Goal: Task Accomplishment & Management: Manage account settings

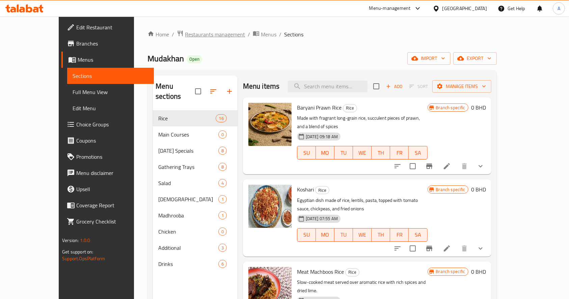
click at [199, 34] on span "Restaurants management" at bounding box center [215, 34] width 60 height 8
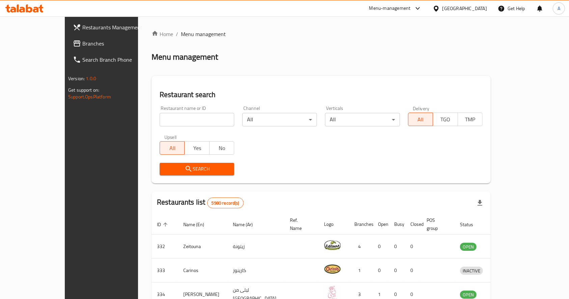
click at [194, 116] on input "search" at bounding box center [197, 119] width 75 height 13
type input "mini bites"
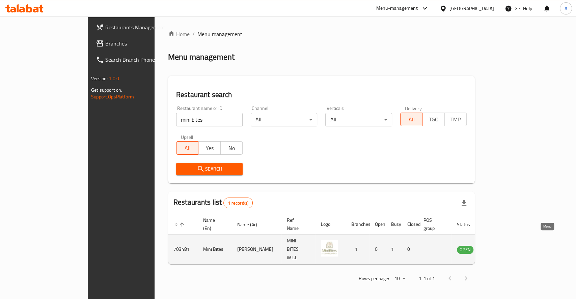
click at [499, 249] on icon "enhanced table" at bounding box center [498, 250] width 2 height 3
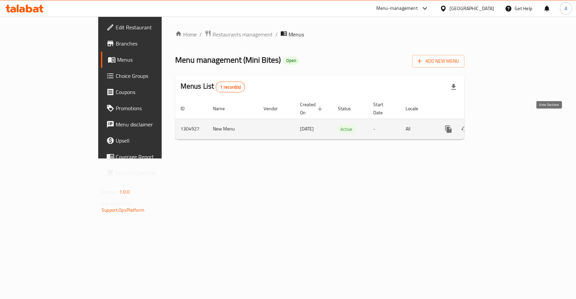
click at [501, 125] on icon "enhanced table" at bounding box center [497, 129] width 8 height 8
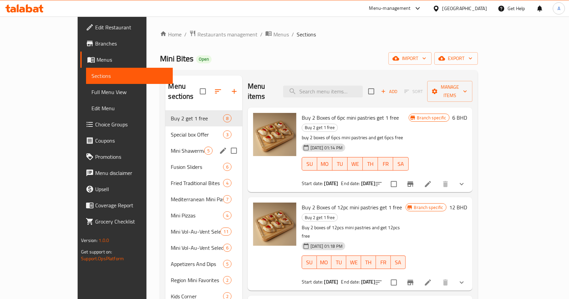
click at [165, 146] on div "Mini Shawerma 5" at bounding box center [203, 151] width 77 height 16
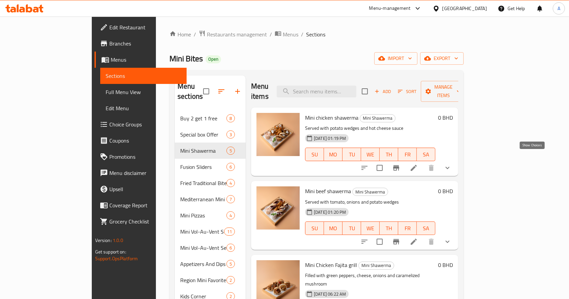
click at [451, 164] on icon "show more" at bounding box center [447, 168] width 8 height 8
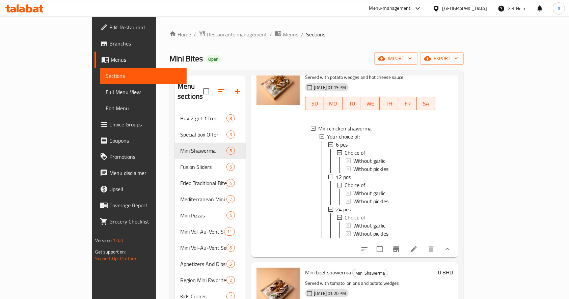
scroll to position [135, 0]
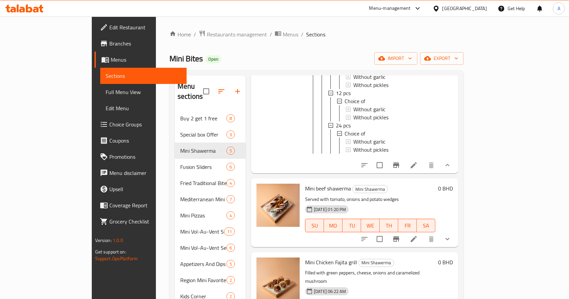
click at [417, 163] on icon at bounding box center [413, 165] width 6 height 6
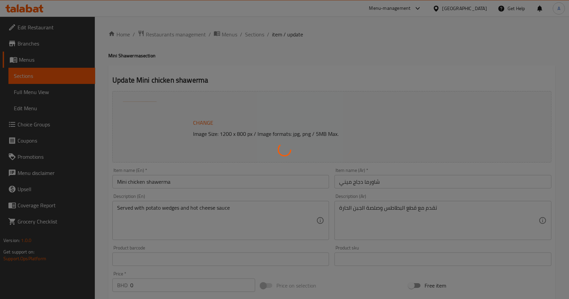
type input "إختيارك من"
type input "0"
type input "إختيارك من"
type input "0"
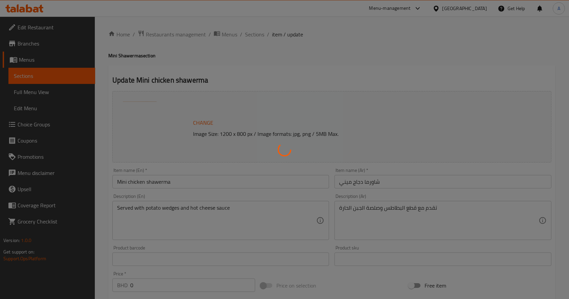
type input "0"
type input "إختيارك من"
type input "0"
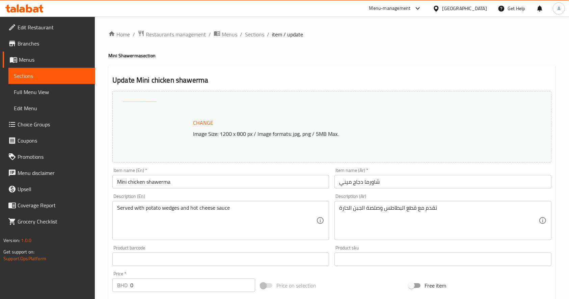
scroll to position [90, 0]
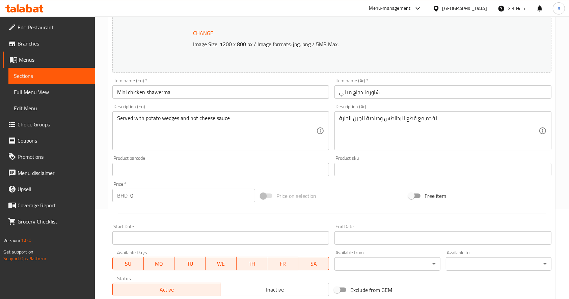
click at [54, 75] on span "Sections" at bounding box center [52, 76] width 76 height 8
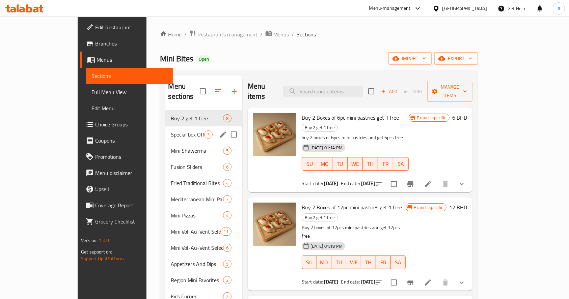
click at [171, 131] on span "Special box Offer" at bounding box center [187, 135] width 33 height 8
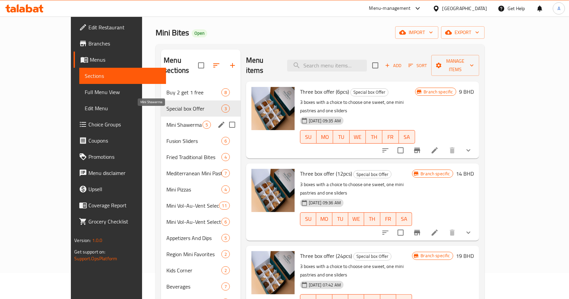
scroll to position [45, 0]
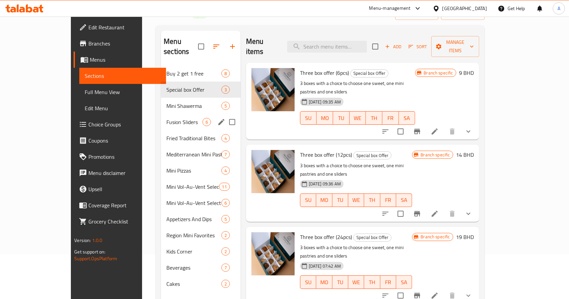
click at [165, 119] on div "Fusion Sliders 6" at bounding box center [201, 122] width 80 height 16
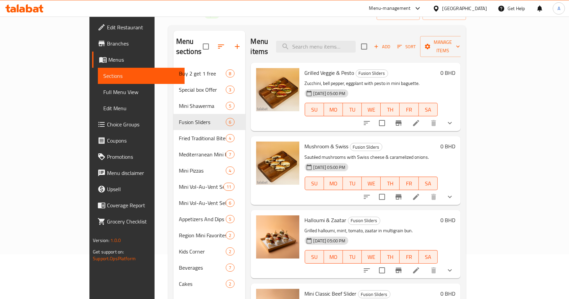
click at [454, 193] on icon "show more" at bounding box center [450, 197] width 8 height 8
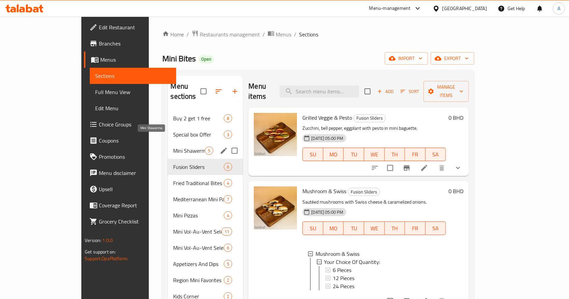
click at [173, 147] on span "Mini Shawerma" at bounding box center [189, 151] width 32 height 8
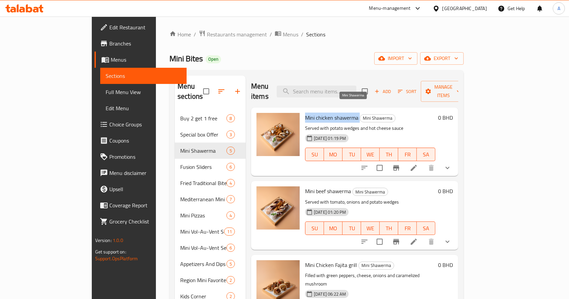
drag, startPoint x: 285, startPoint y: 107, endPoint x: 337, endPoint y: 109, distance: 51.7
click at [337, 113] on h6 "Mini chicken shawerma Mini Shawerma" at bounding box center [370, 117] width 130 height 9
copy h6 "Mini chicken shawerma"
click at [451, 238] on icon "show more" at bounding box center [447, 242] width 8 height 8
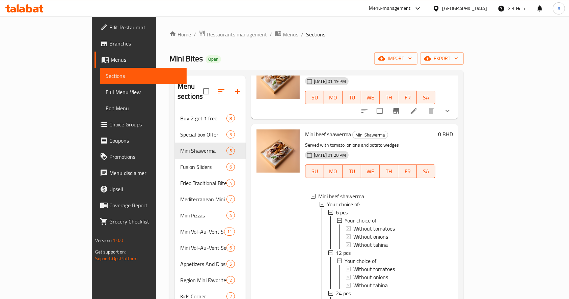
scroll to position [135, 0]
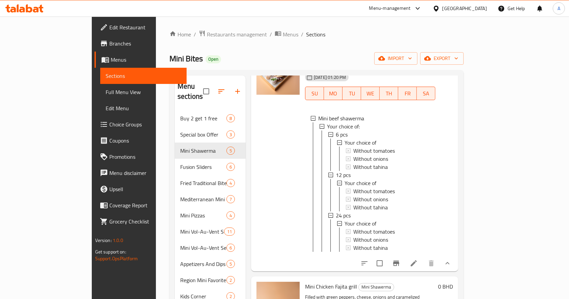
click at [418, 262] on icon at bounding box center [413, 263] width 8 height 8
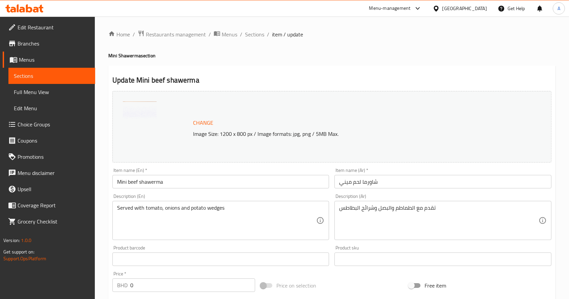
click at [74, 79] on span "Sections" at bounding box center [52, 76] width 76 height 8
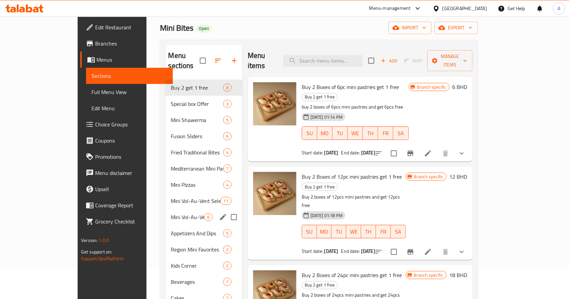
scroll to position [45, 0]
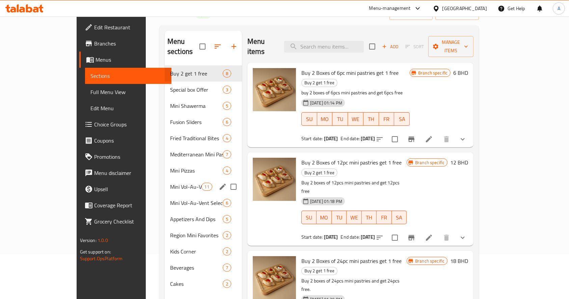
click at [165, 181] on div "Mini Vol-Au-Vent Selection (Sweet) 11" at bounding box center [203, 187] width 77 height 16
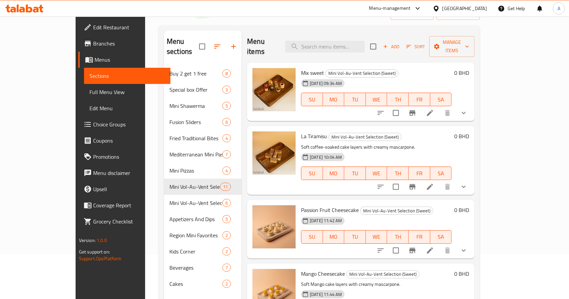
click at [468, 109] on icon "show more" at bounding box center [463, 113] width 8 height 8
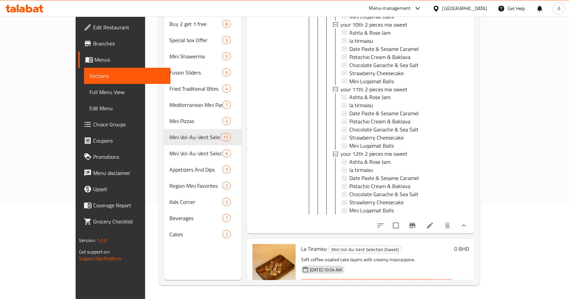
scroll to position [1214, 0]
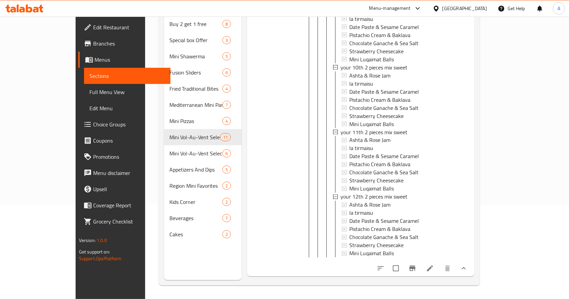
click at [472, 265] on button "show more" at bounding box center [463, 268] width 16 height 16
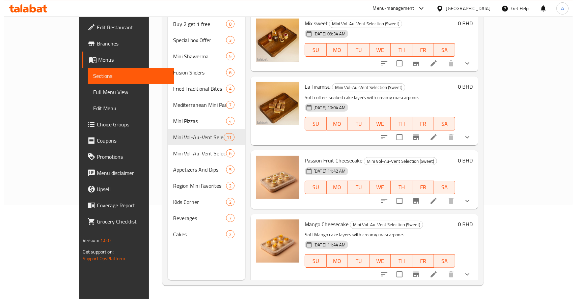
scroll to position [0, 0]
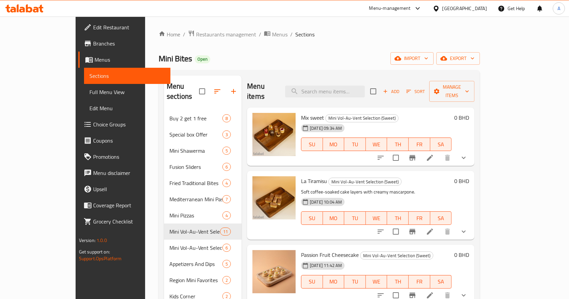
click at [439, 152] on li at bounding box center [429, 158] width 19 height 12
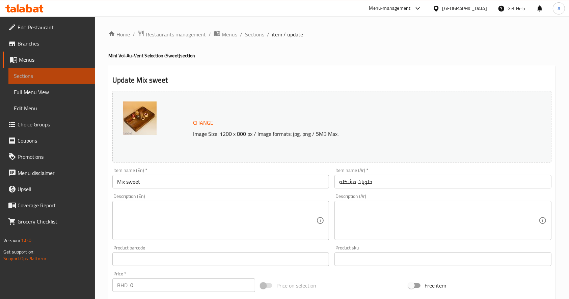
click at [65, 78] on span "Sections" at bounding box center [52, 76] width 76 height 8
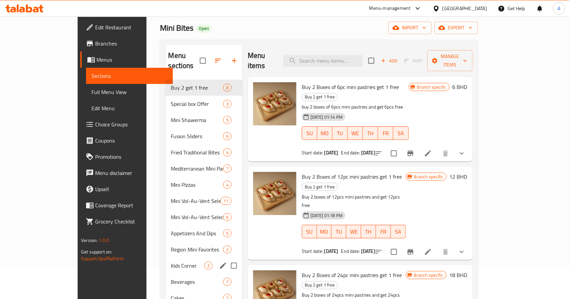
scroll to position [45, 0]
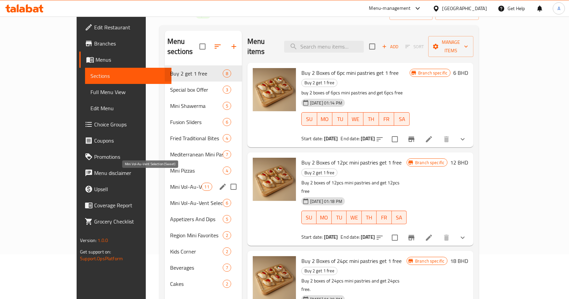
click at [170, 183] on span "Mini Vol-Au-Vent Selection (Sweet)" at bounding box center [185, 187] width 31 height 8
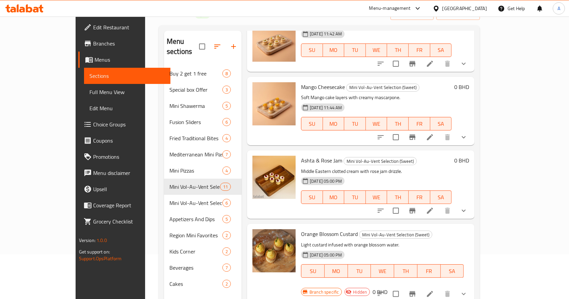
scroll to position [135, 0]
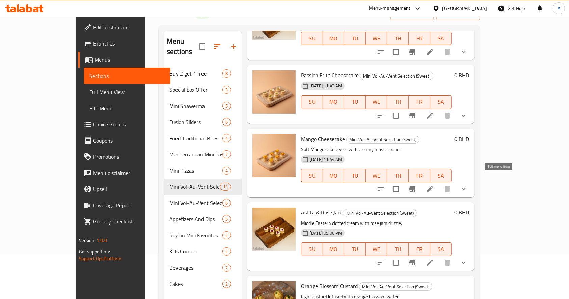
click at [434, 185] on icon at bounding box center [430, 189] width 8 height 8
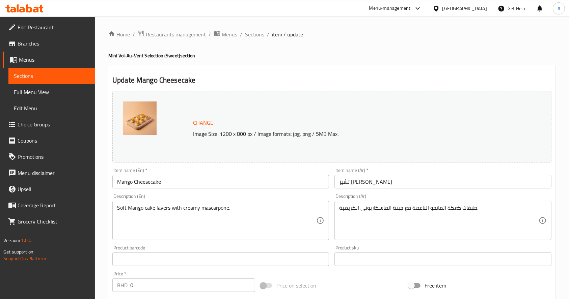
click at [48, 80] on link "Sections" at bounding box center [51, 76] width 87 height 16
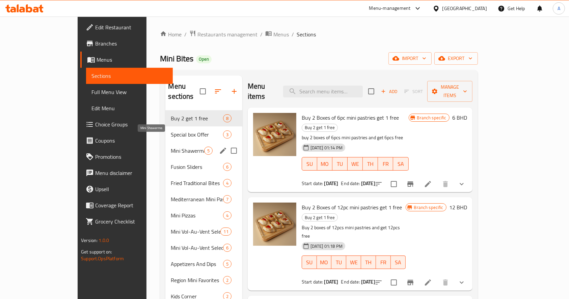
click at [171, 147] on span "Mini Shawerma" at bounding box center [187, 151] width 33 height 8
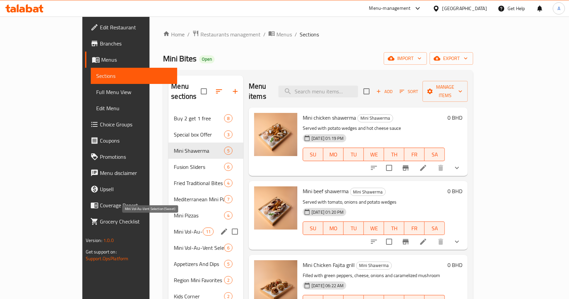
click at [174, 228] on span "Mini Vol-Au-Vent Selection (Sweet)" at bounding box center [188, 232] width 29 height 8
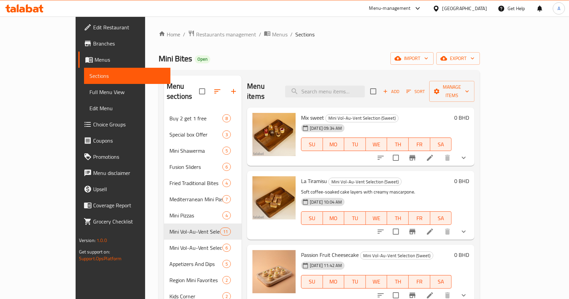
click at [434, 228] on icon at bounding box center [430, 232] width 8 height 8
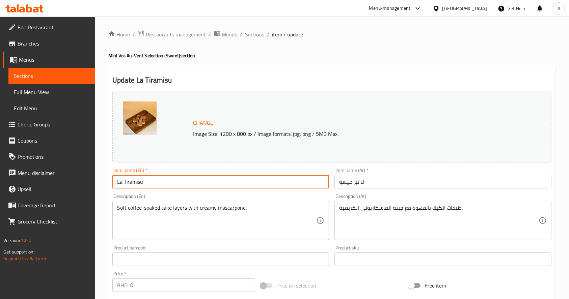
drag, startPoint x: 160, startPoint y: 181, endPoint x: 65, endPoint y: 168, distance: 95.0
click at [67, 169] on div "Edit Restaurant Branches Menus Sections Full Menu View Edit Menu Choice Groups …" at bounding box center [284, 269] width 569 height 505
click at [61, 76] on span "Sections" at bounding box center [52, 76] width 76 height 8
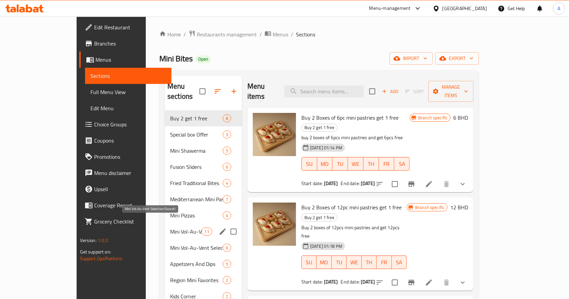
click at [170, 228] on span "Mini Vol-Au-Vent Selection (Sweet)" at bounding box center [185, 232] width 31 height 8
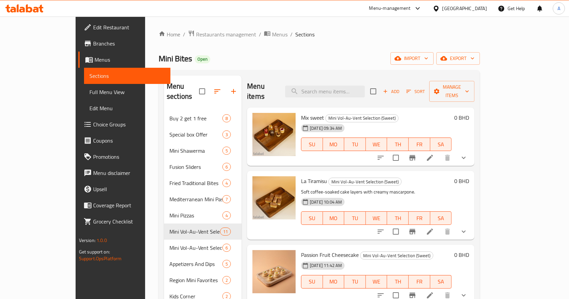
drag, startPoint x: 342, startPoint y: 49, endPoint x: 338, endPoint y: 66, distance: 17.3
click at [342, 49] on div "Home / Restaurants management / Menus / Sections Mini Bites Open import export …" at bounding box center [319, 205] width 321 height 350
drag, startPoint x: 382, startPoint y: 36, endPoint x: 339, endPoint y: 32, distance: 43.3
click at [382, 36] on ol "Home / Restaurants management / Menus / Sections" at bounding box center [319, 34] width 321 height 9
click at [340, 86] on input "search" at bounding box center [325, 92] width 80 height 12
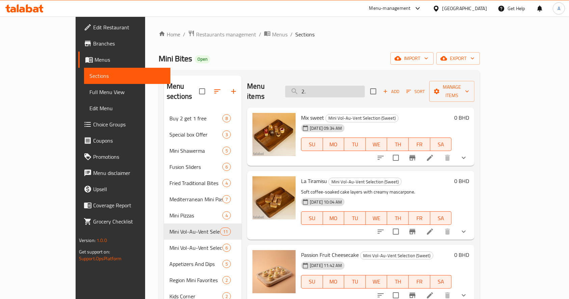
type input "2.1"
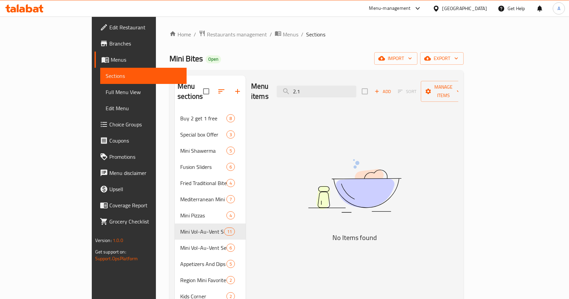
drag, startPoint x: 341, startPoint y: 87, endPoint x: 142, endPoint y: 62, distance: 200.6
click at [169, 69] on div "Home / Restaurants management / Menus / Sections Mini Bites Open import export …" at bounding box center [316, 205] width 294 height 350
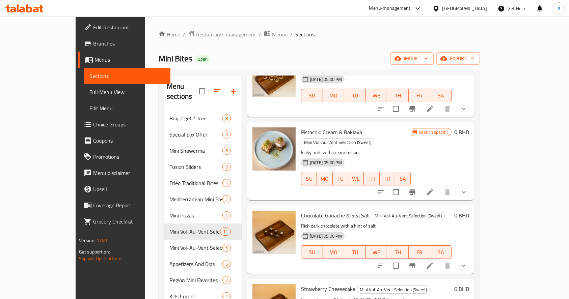
scroll to position [508, 0]
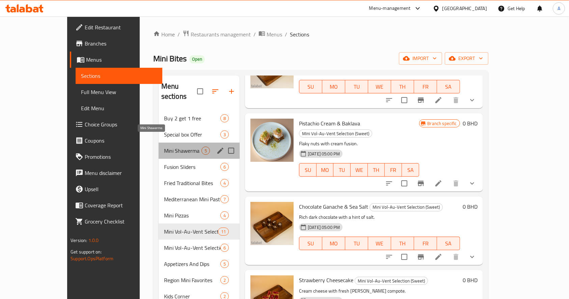
click at [164, 147] on span "Mini Shawerma" at bounding box center [182, 151] width 37 height 8
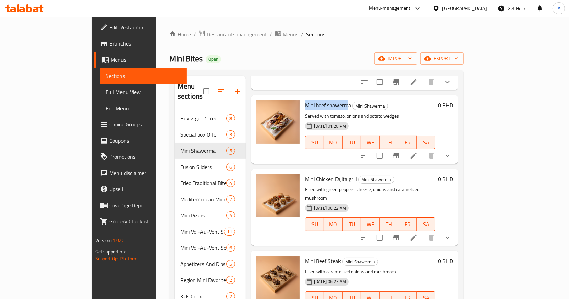
drag, startPoint x: 283, startPoint y: 95, endPoint x: 327, endPoint y: 98, distance: 43.6
click at [327, 100] on span "Mini beef shawerma" at bounding box center [328, 105] width 46 height 10
click at [324, 100] on span "Mini beef shawerma" at bounding box center [328, 105] width 46 height 10
drag, startPoint x: 327, startPoint y: 97, endPoint x: 279, endPoint y: 96, distance: 47.6
click at [302, 98] on div "Mini beef shawerma Mini Shawerma Served with tomato, onions and potato wedges […" at bounding box center [370, 129] width 136 height 63
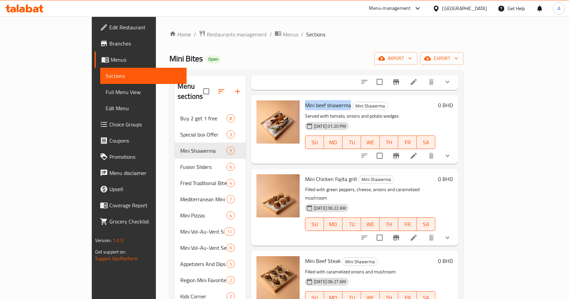
copy span "Mini beef shawerma"
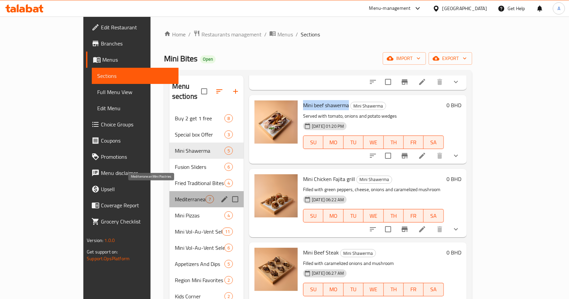
click at [175, 195] on span "Mediterranean Mini Pastries" at bounding box center [190, 199] width 31 height 8
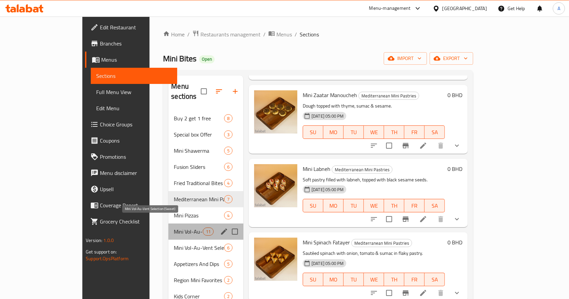
click at [174, 228] on span "Mini Vol-Au-Vent Selection (Sweet)" at bounding box center [188, 232] width 29 height 8
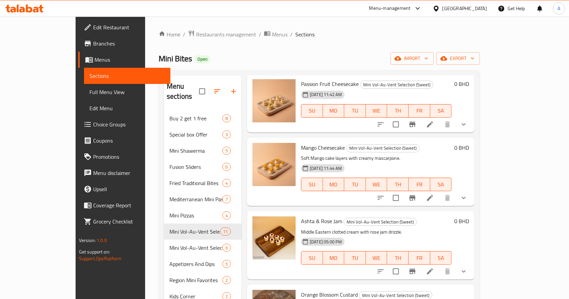
scroll to position [176, 0]
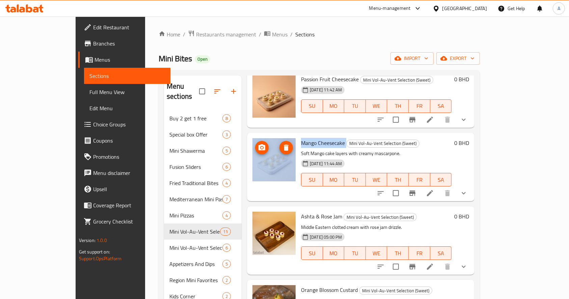
drag, startPoint x: 327, startPoint y: 133, endPoint x: 275, endPoint y: 132, distance: 52.0
click at [275, 136] on div "Mango Cheesecake Mini Vol-Au-Vent Selection (Sweet) Soft Mango cake layers with…" at bounding box center [361, 167] width 222 height 63
click at [439, 187] on li at bounding box center [429, 193] width 19 height 12
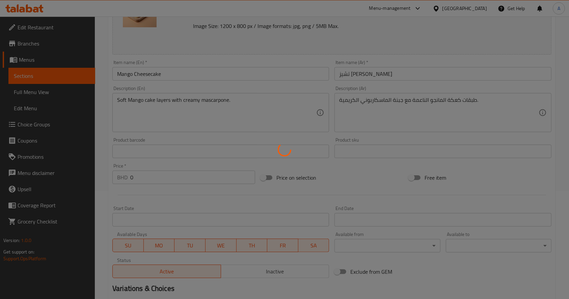
scroll to position [221, 0]
